Goal: Use online tool/utility: Utilize a website feature to perform a specific function

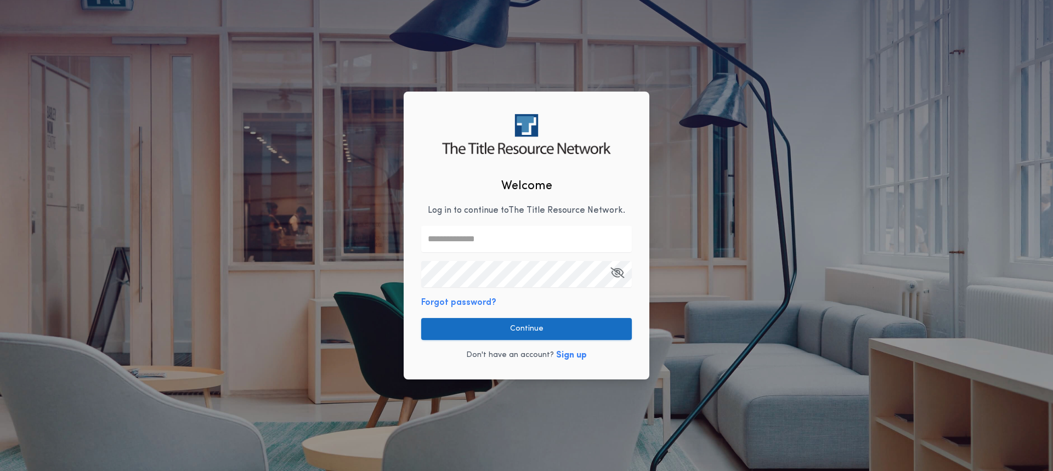
type input "**********"
click at [506, 329] on button "Continue" at bounding box center [526, 329] width 211 height 22
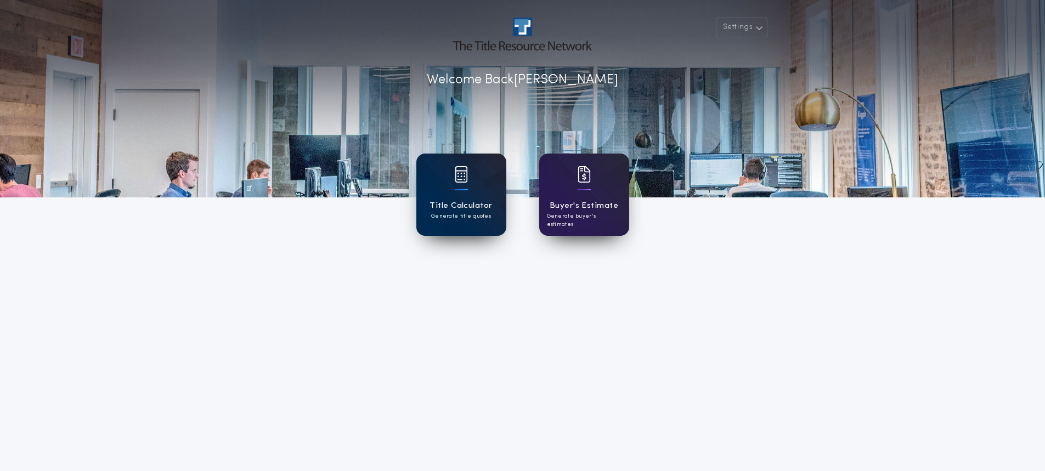
click at [463, 195] on div at bounding box center [461, 181] width 13 height 31
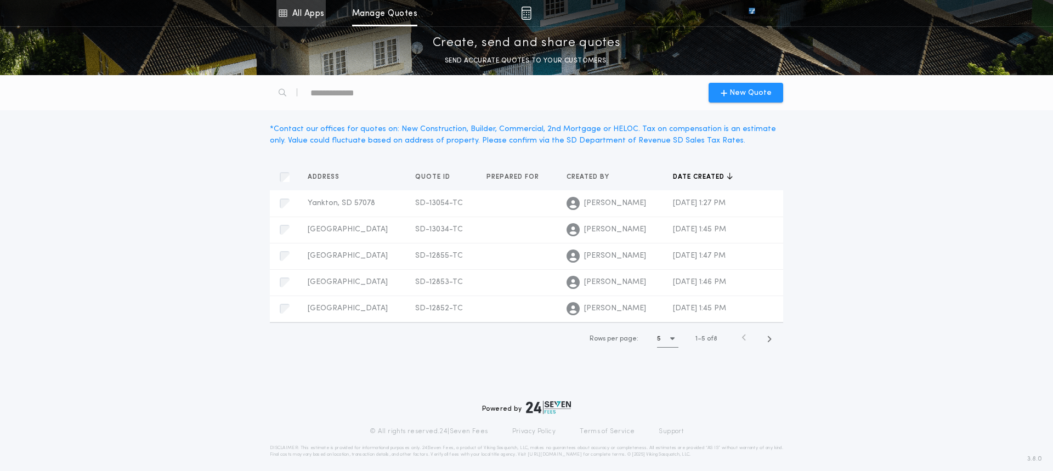
click at [294, 10] on link "All Apps" at bounding box center [301, 13] width 49 height 26
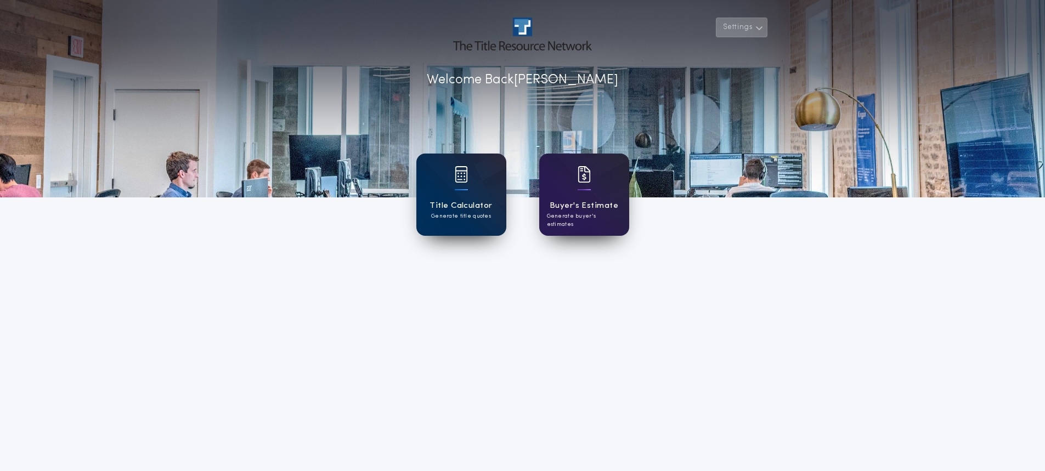
click at [763, 22] on icon "button" at bounding box center [759, 27] width 8 height 13
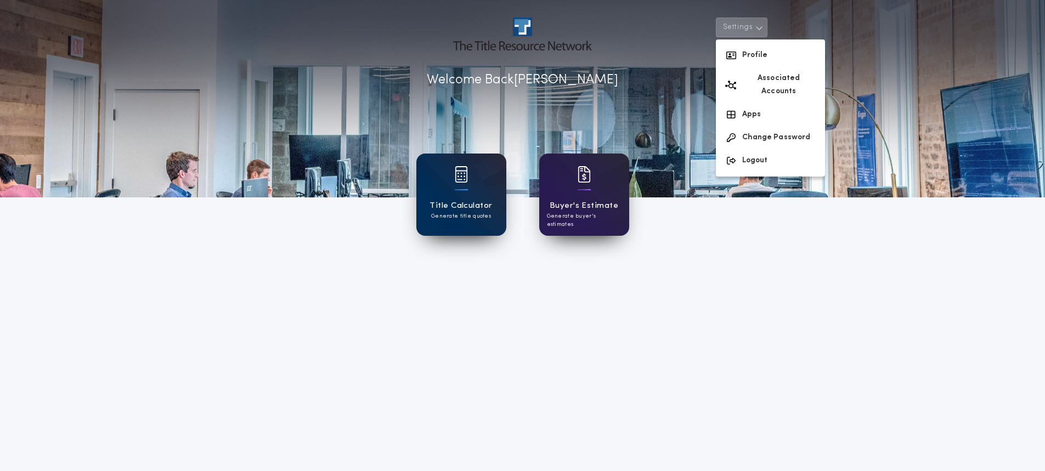
click at [639, 93] on div at bounding box center [522, 99] width 1045 height 198
